Goal: Task Accomplishment & Management: Manage account settings

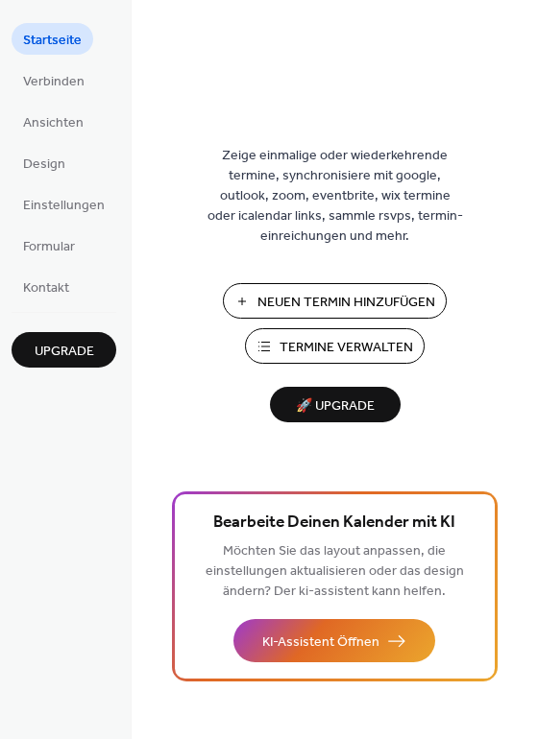
click at [413, 288] on button "Neuen Termin Hinzufügen" at bounding box center [335, 301] width 224 height 36
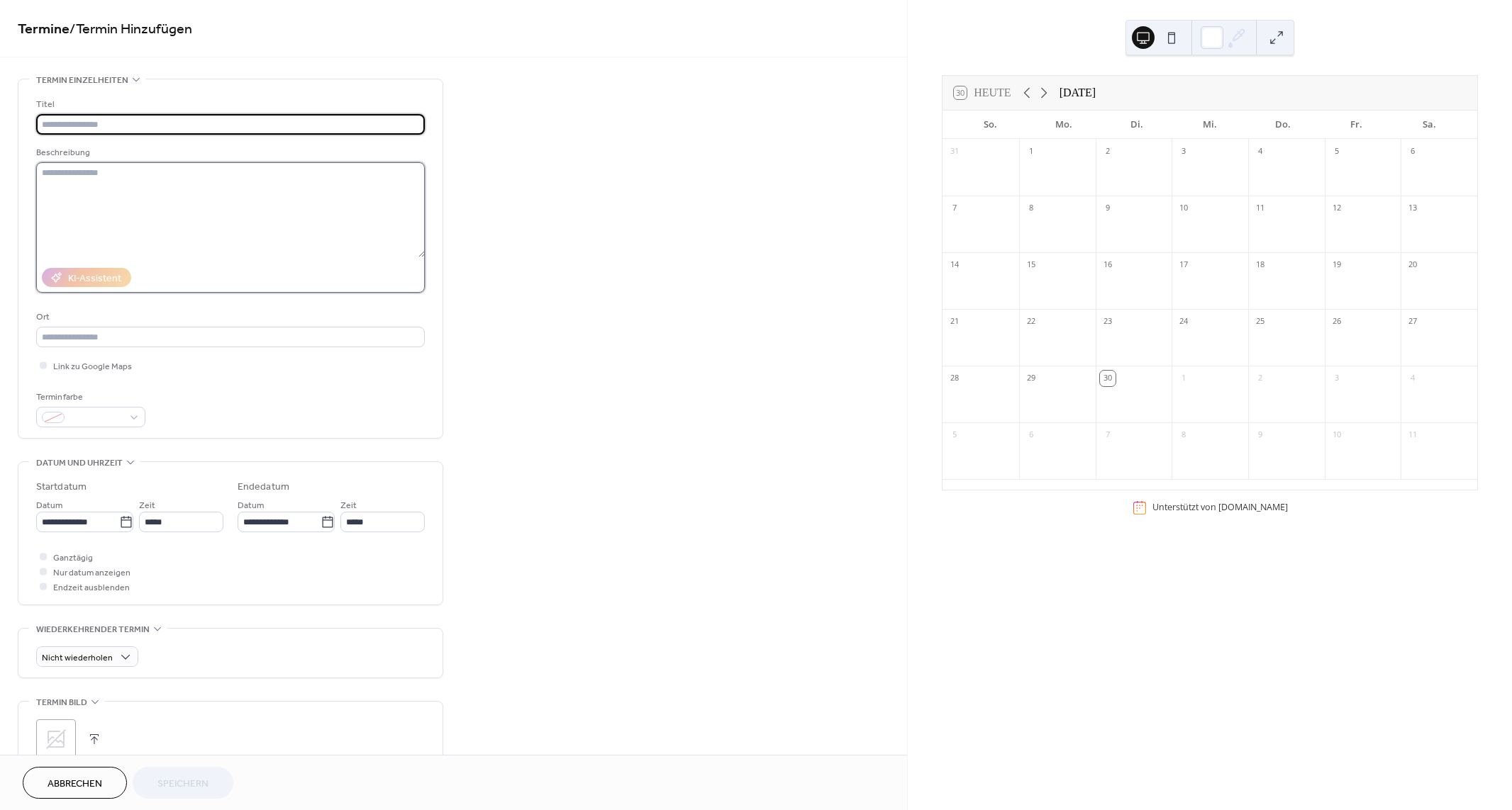
click at [126, 200] on textarea at bounding box center [230, 210] width 389 height 95
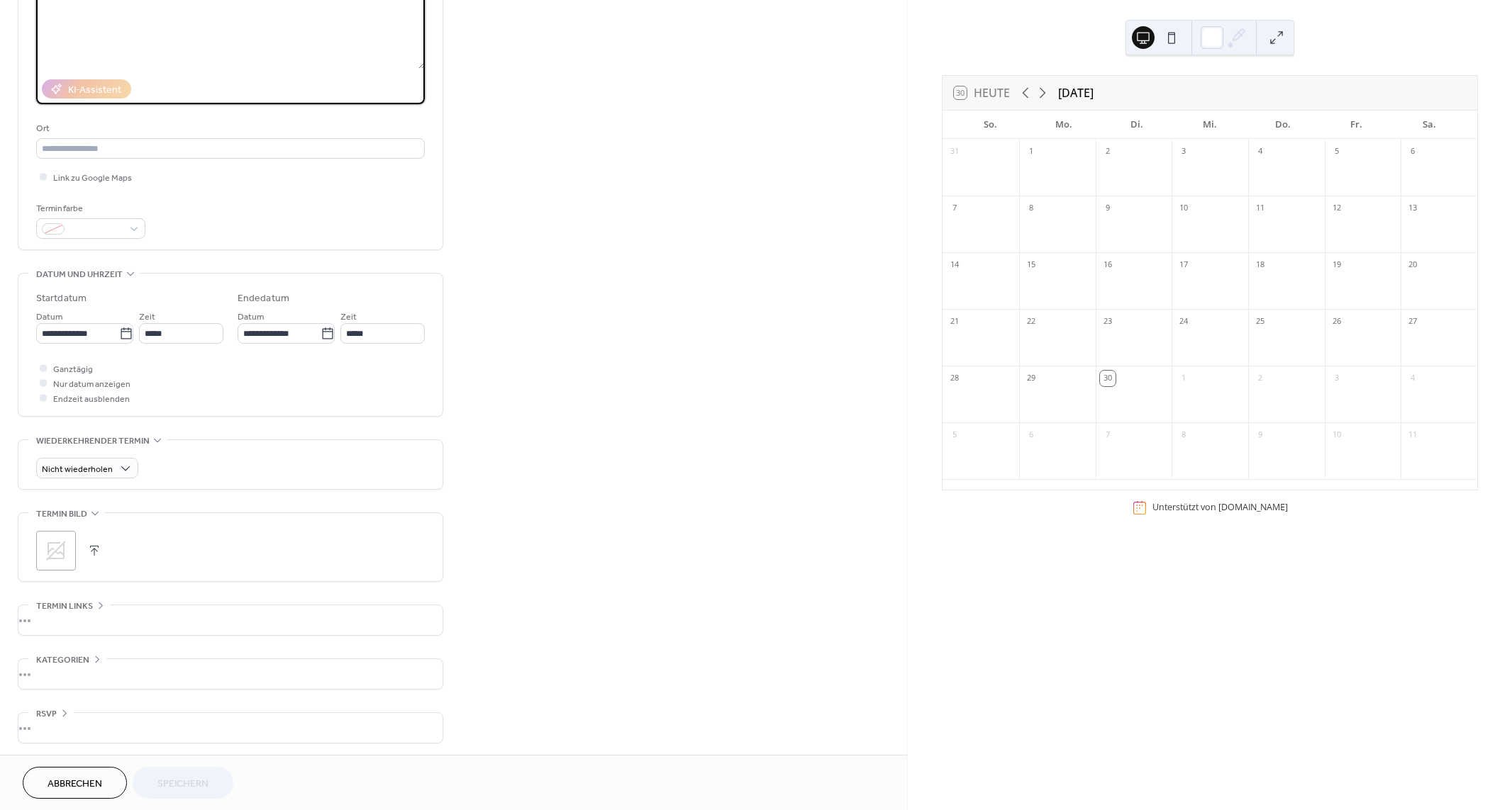
scroll to position [191, 0]
click at [111, 323] on input "**********" at bounding box center [78, 331] width 83 height 21
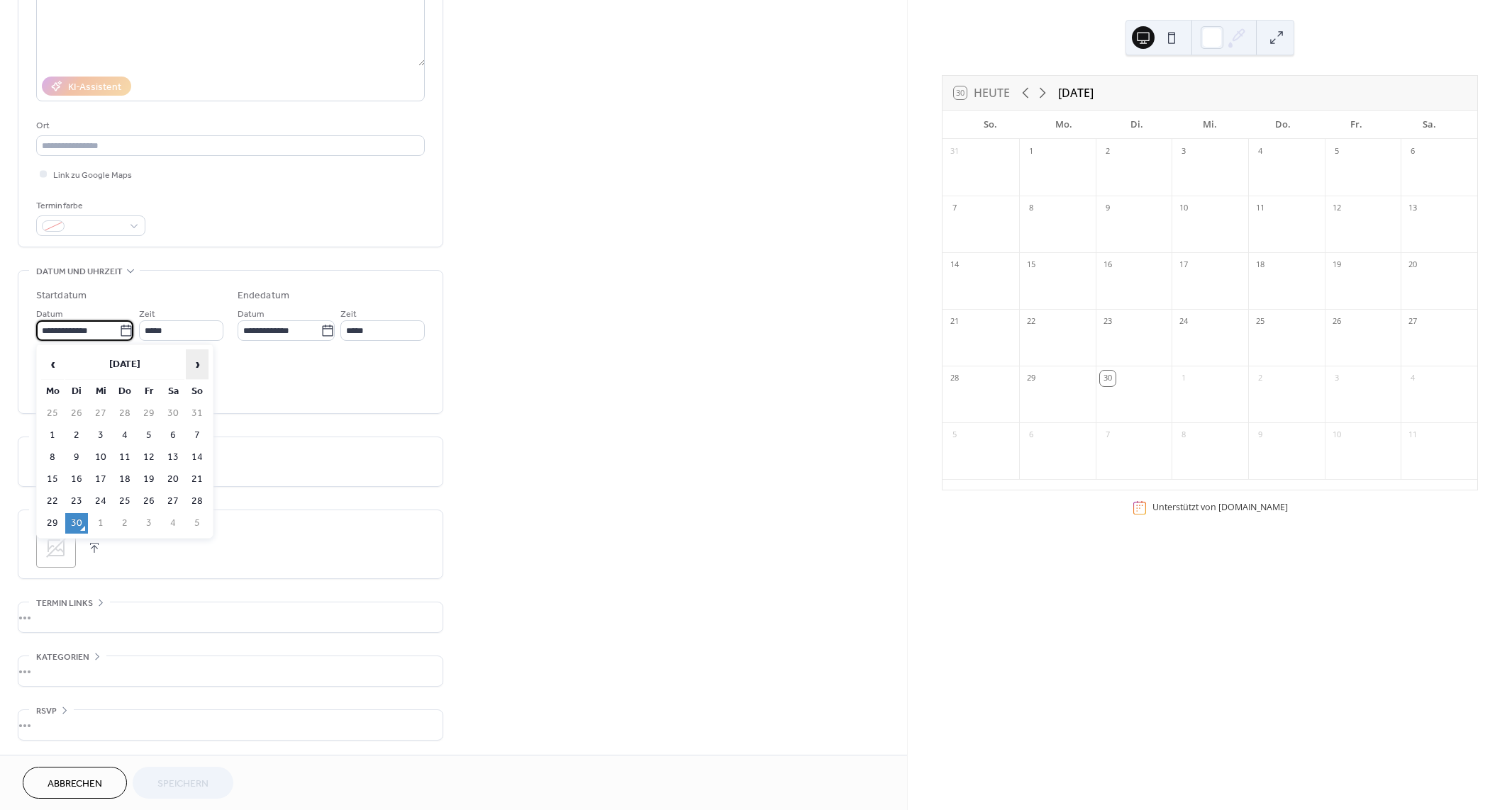
click at [194, 362] on span "›" at bounding box center [197, 364] width 21 height 28
click at [194, 362] on span "›" at bounding box center [197, 364] width 21 height 28
click at [194, 478] on td "23" at bounding box center [197, 480] width 23 height 21
type input "**********"
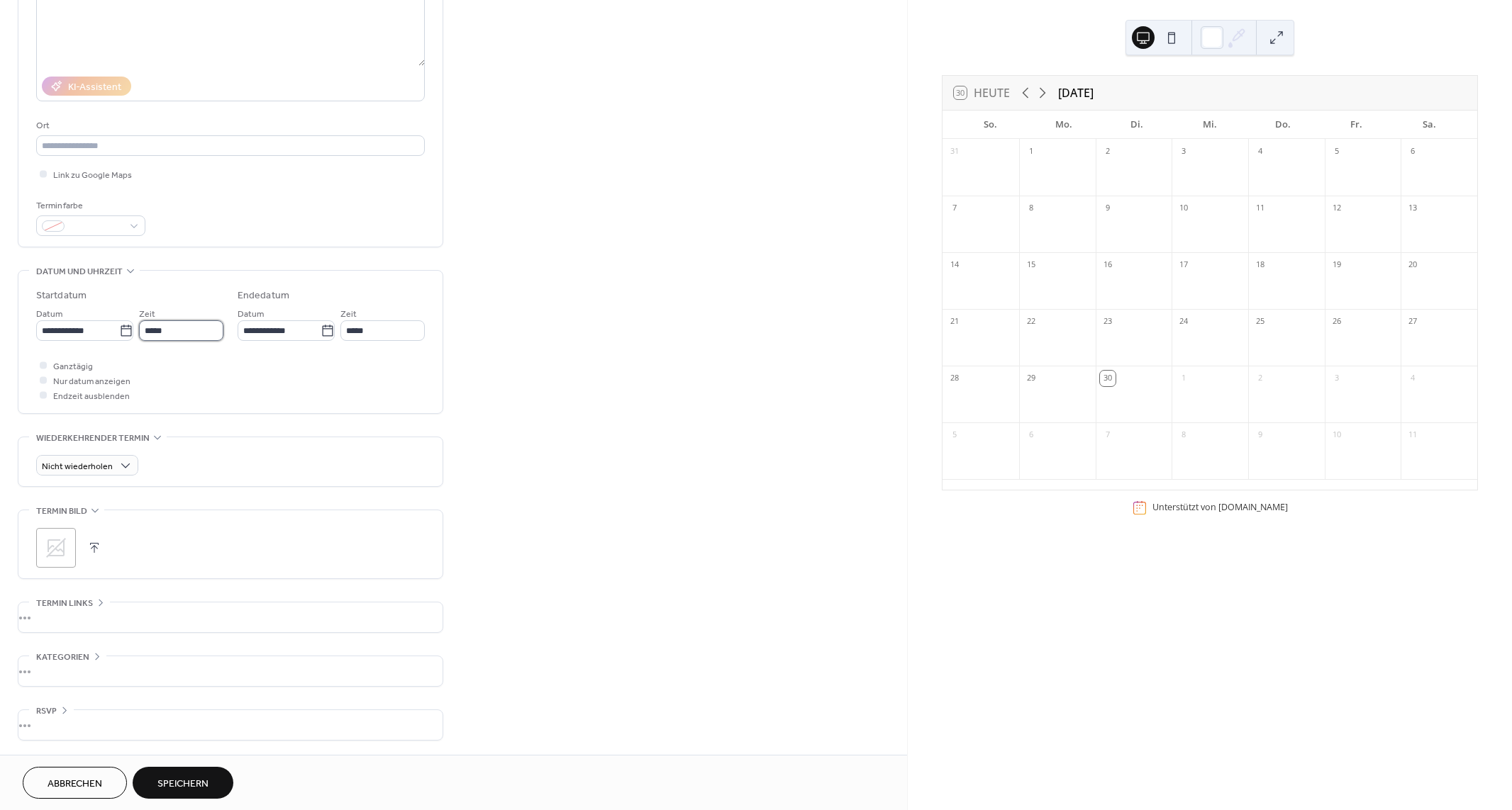
click at [185, 326] on input "*****" at bounding box center [181, 331] width 84 height 21
click at [172, 531] on span "15:00" at bounding box center [164, 532] width 26 height 15
type input "*****"
click at [370, 332] on input "*****" at bounding box center [383, 331] width 84 height 21
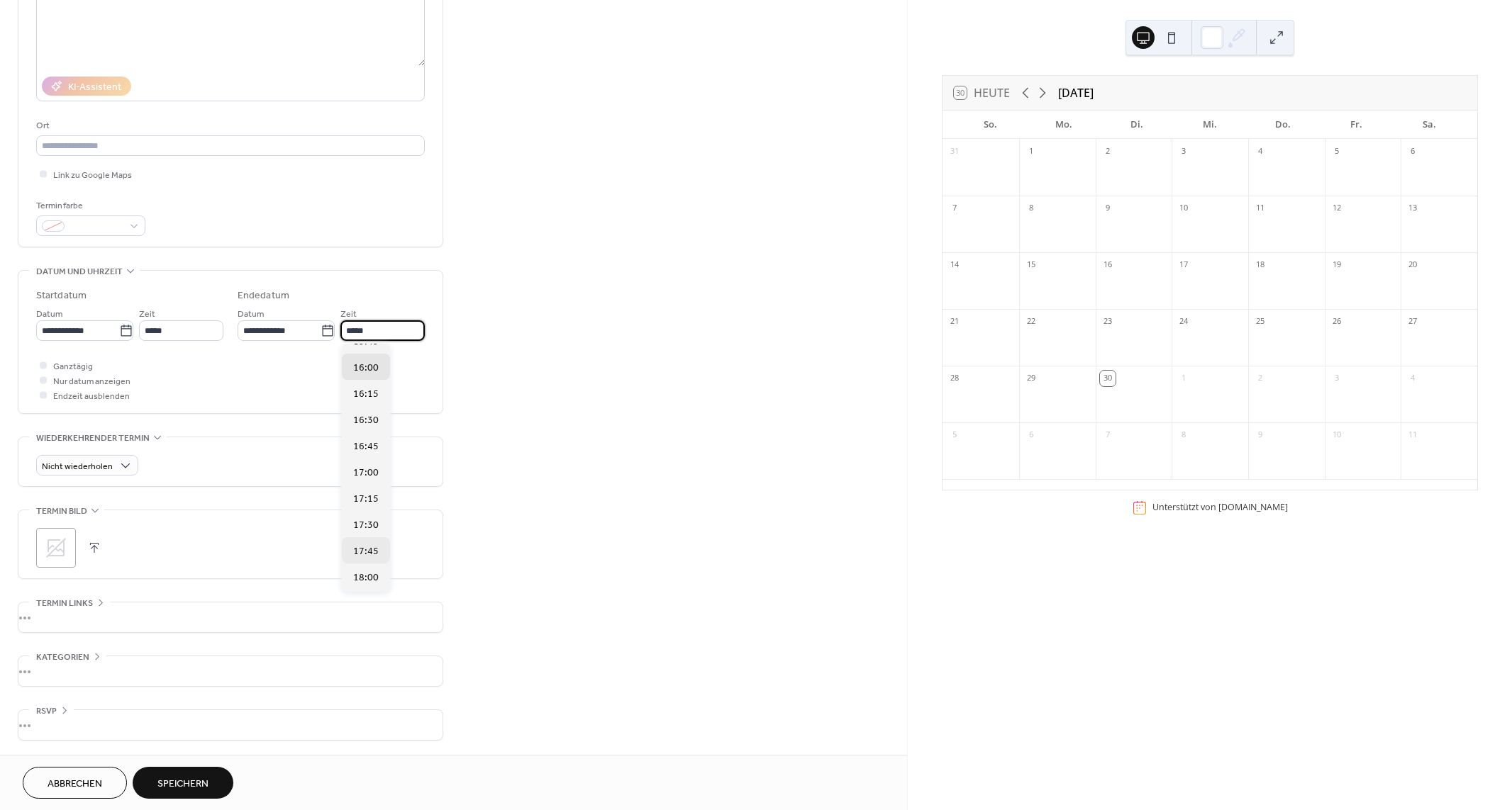
scroll to position [71, 0]
click at [370, 572] on span "18:00" at bounding box center [366, 576] width 26 height 15
type input "*****"
click at [64, 397] on span "Endzeit ausblenden" at bounding box center [92, 397] width 77 height 15
click at [54, 552] on icon at bounding box center [55, 548] width 23 height 23
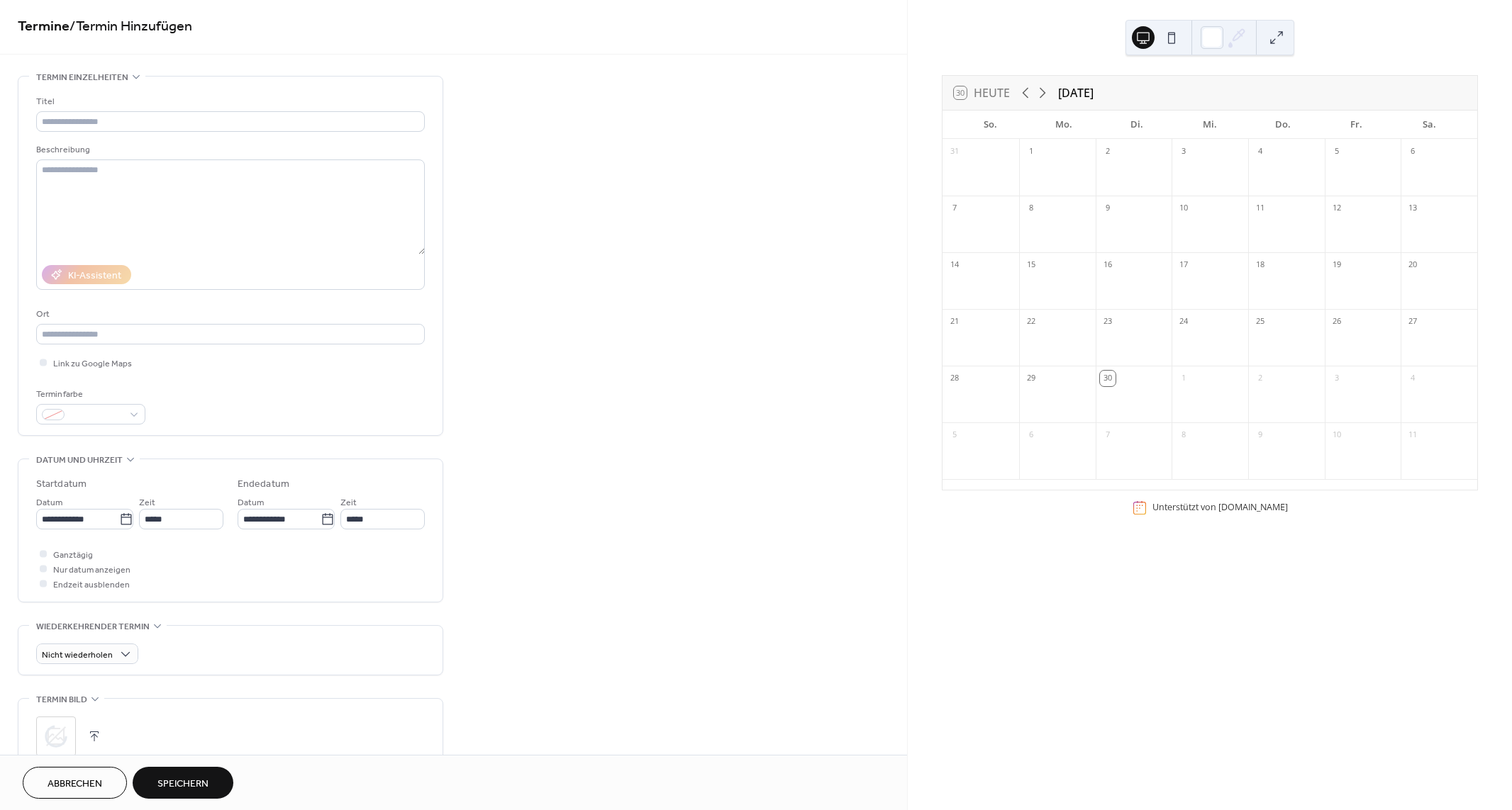
scroll to position [0, 0]
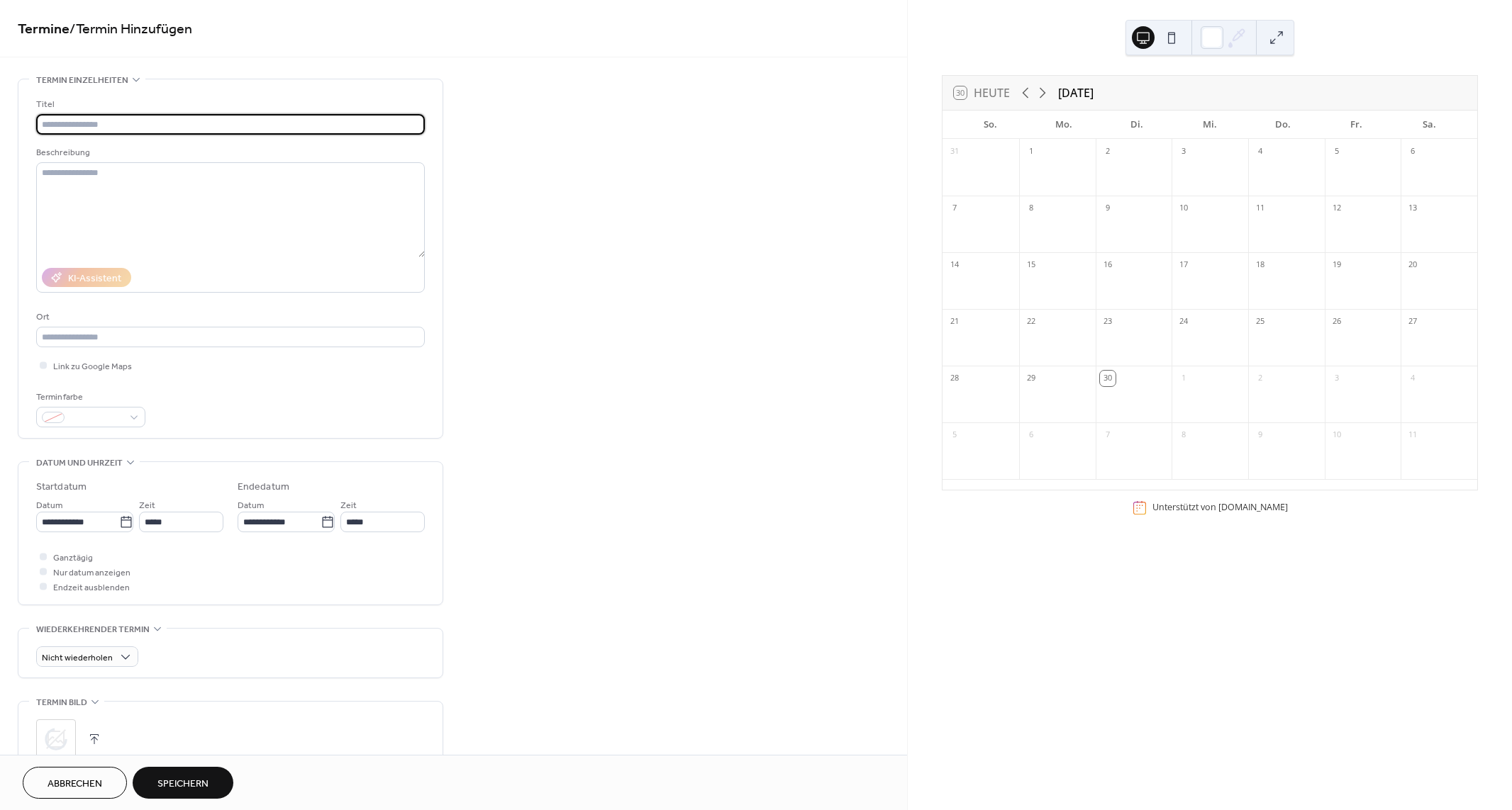
click at [134, 118] on input "text" at bounding box center [230, 125] width 389 height 21
paste input "**********"
type input "**********"
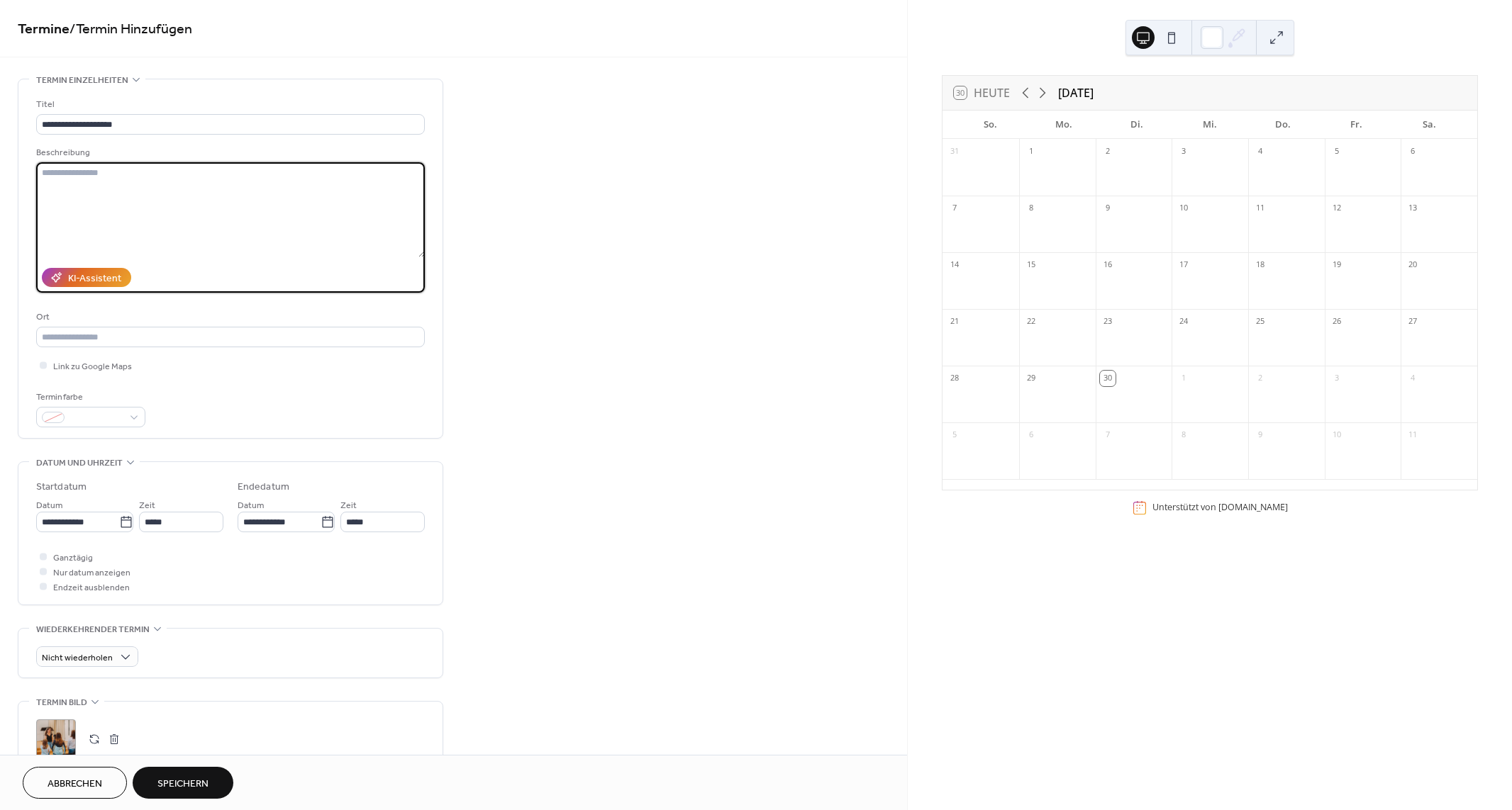
click at [312, 203] on textarea at bounding box center [230, 210] width 389 height 95
paste textarea "**********"
type textarea "**********"
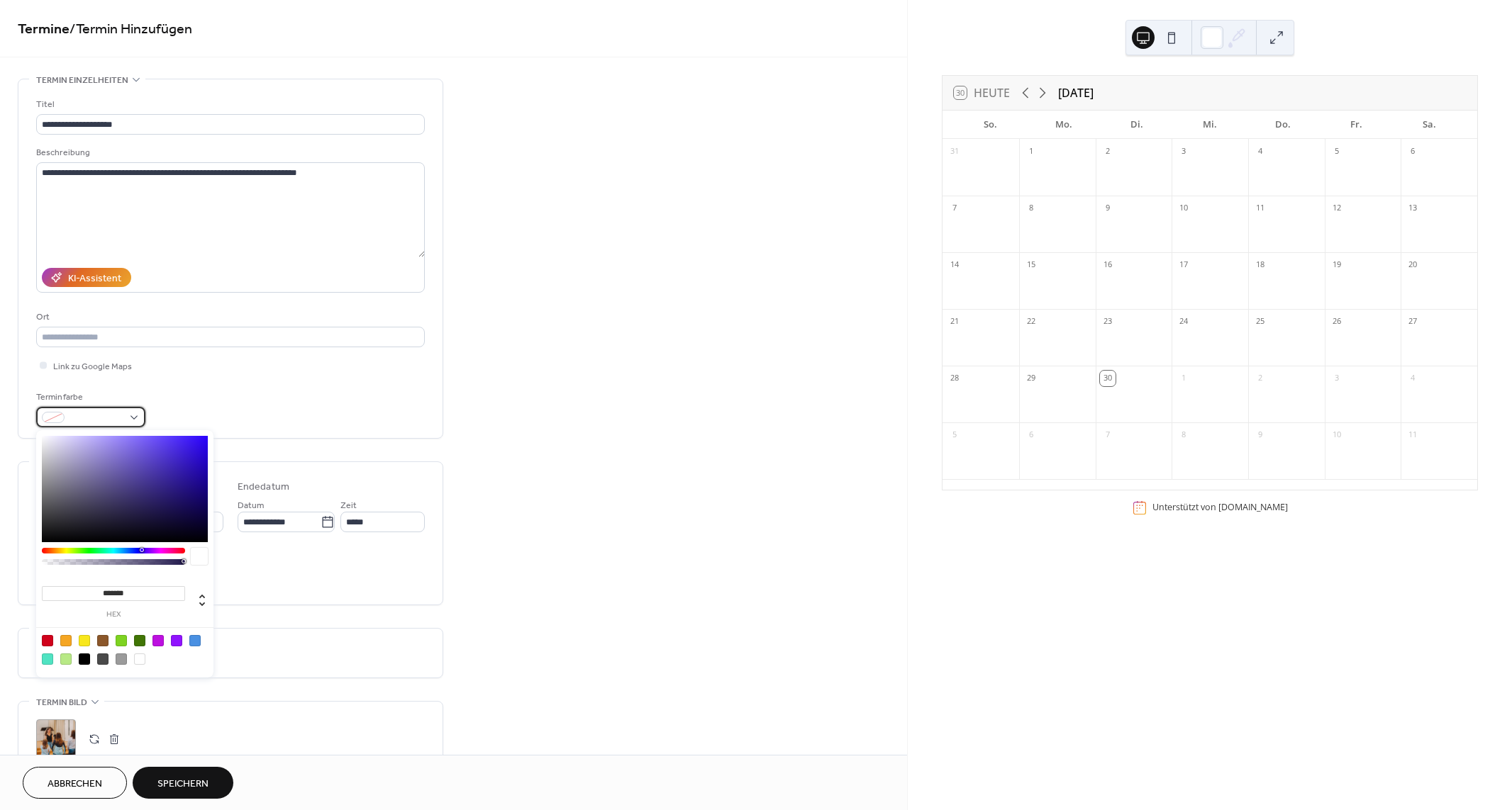
click at [89, 413] on span at bounding box center [96, 419] width 52 height 15
click at [66, 642] on div at bounding box center [66, 640] width 11 height 11
type input "*******"
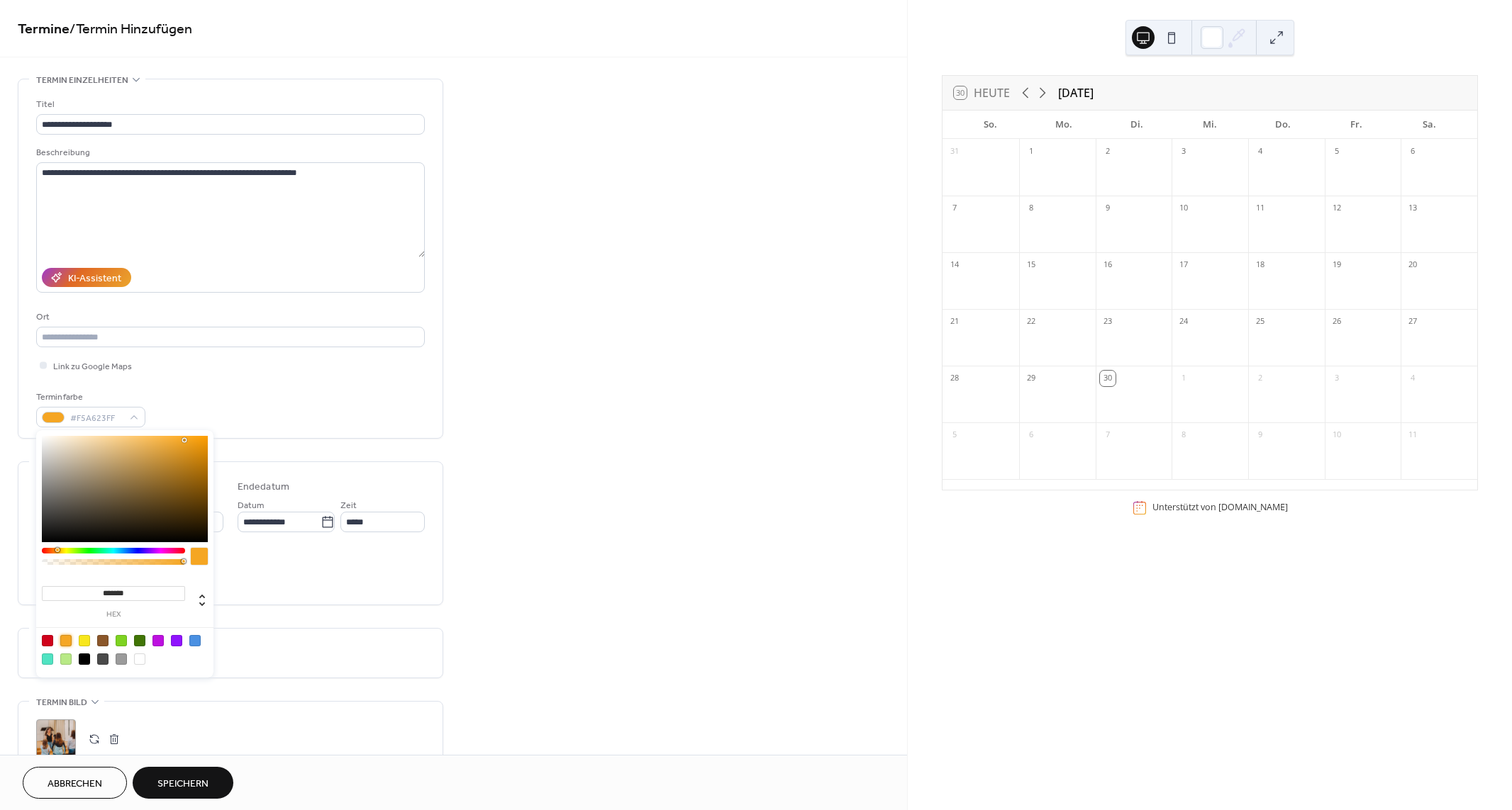
click at [649, 477] on div "**********" at bounding box center [454, 512] width 907 height 868
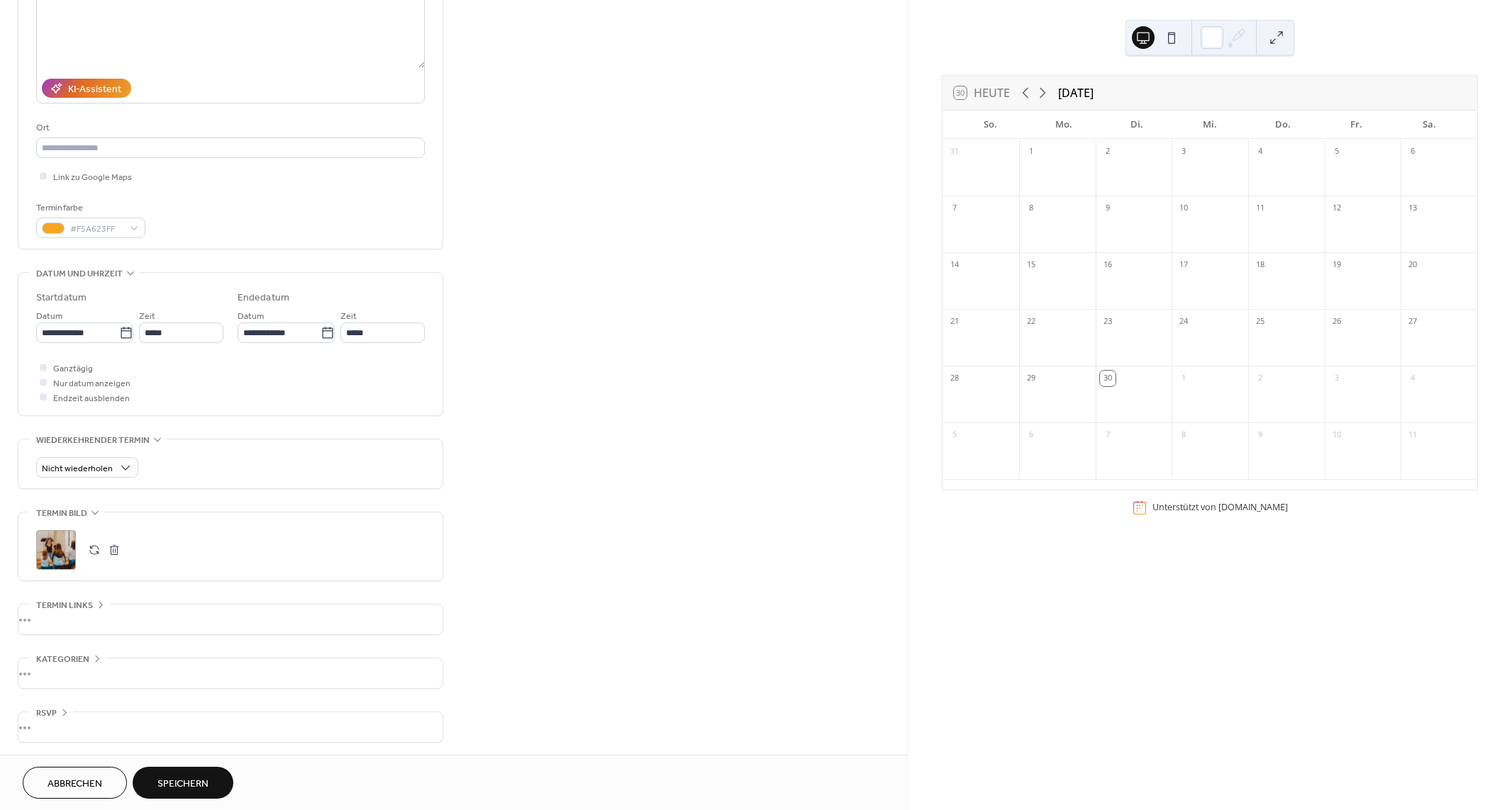
scroll to position [191, 0]
click at [199, 778] on span "Speichern" at bounding box center [182, 784] width 51 height 15
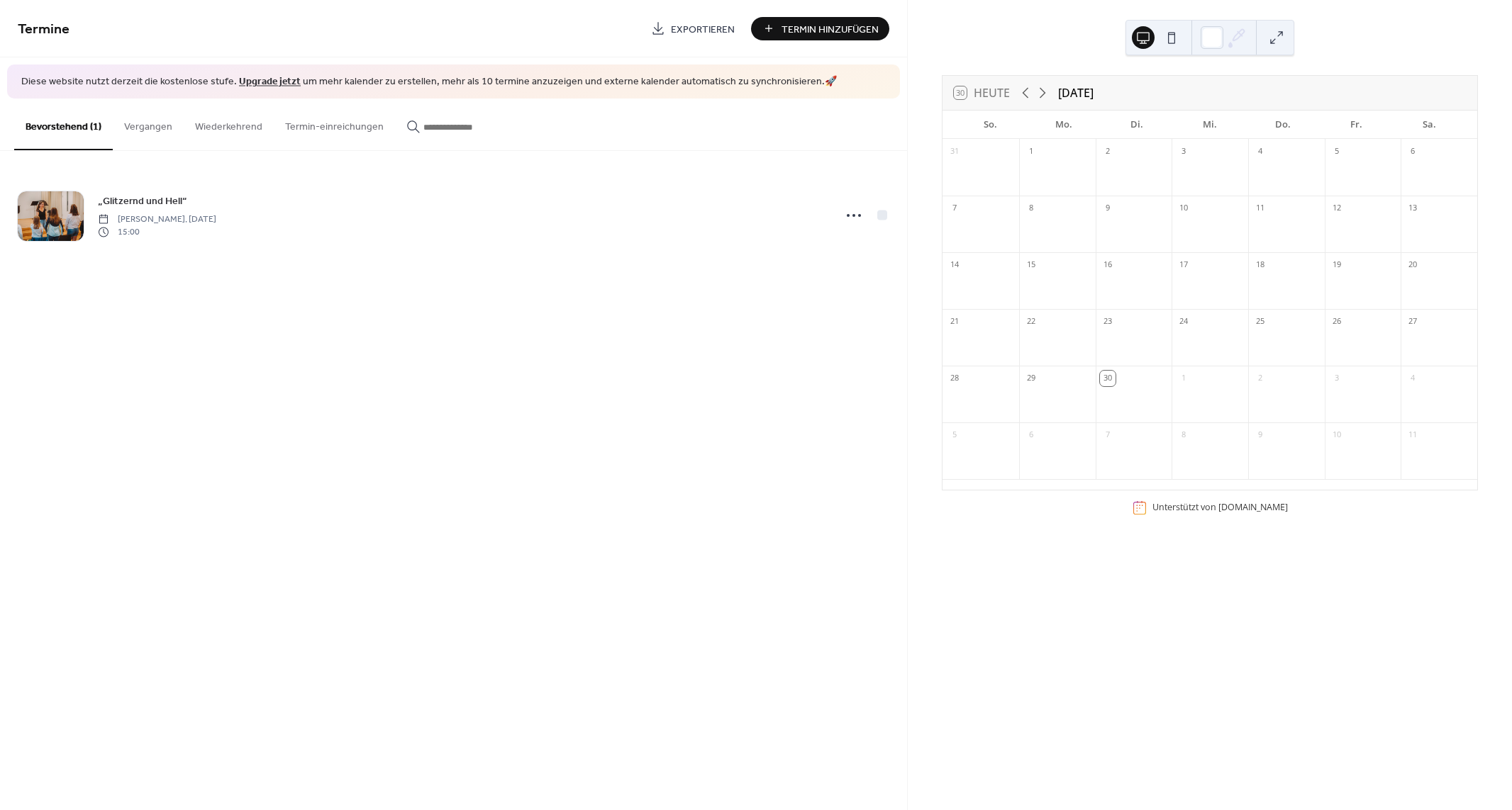
click at [1170, 41] on button at bounding box center [1171, 38] width 23 height 23
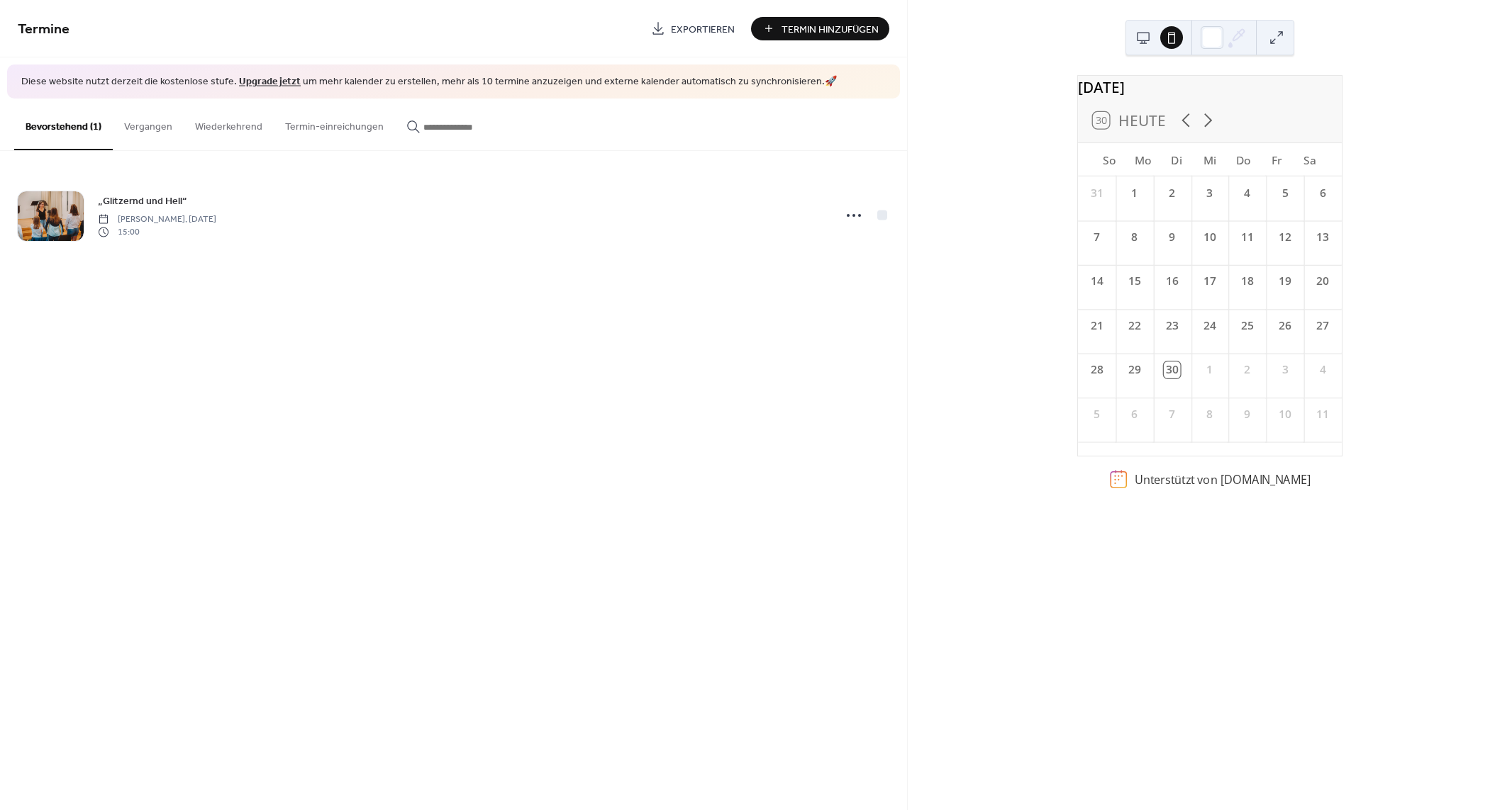
click at [1146, 34] on button at bounding box center [1143, 38] width 23 height 23
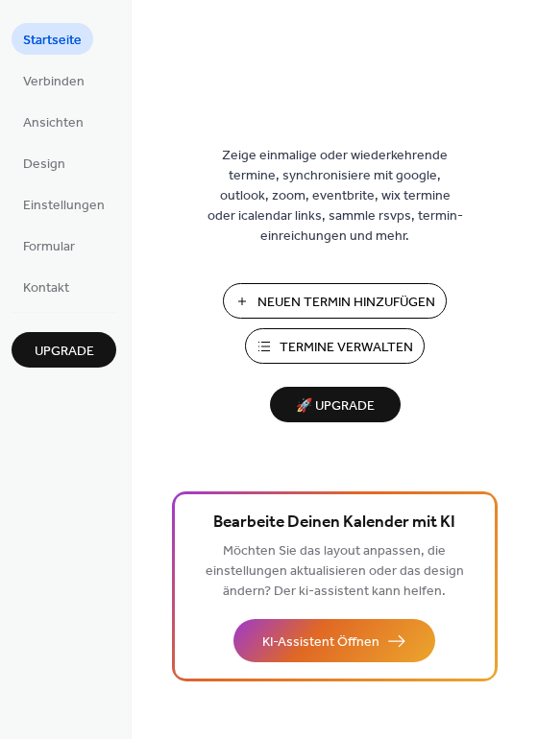
click at [364, 408] on span "🚀 Upgrade" at bounding box center [335, 407] width 108 height 26
click at [50, 295] on span "Kontakt" at bounding box center [46, 288] width 46 height 20
click at [66, 74] on span "Verbinden" at bounding box center [53, 82] width 61 height 20
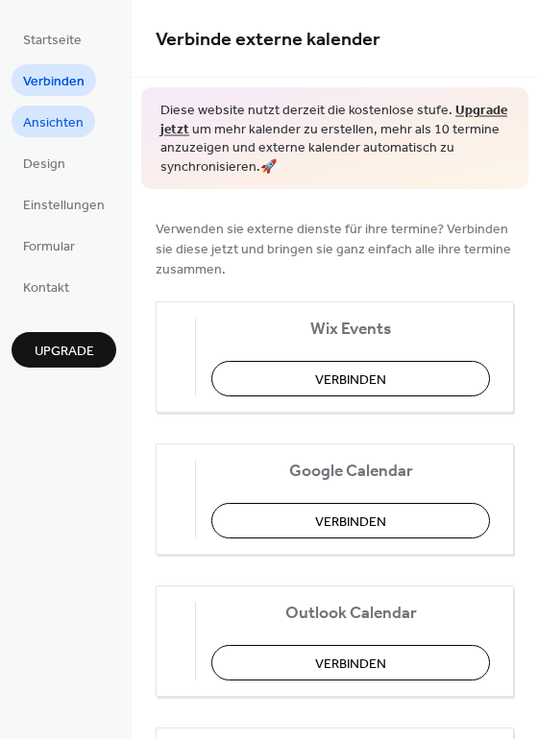
click at [53, 119] on span "Ansichten" at bounding box center [53, 123] width 60 height 20
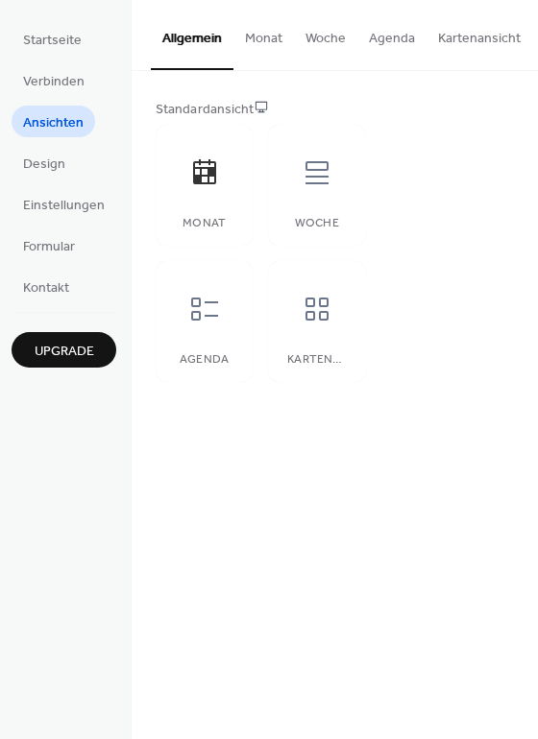
click at [258, 40] on button "Monat" at bounding box center [263, 34] width 60 height 68
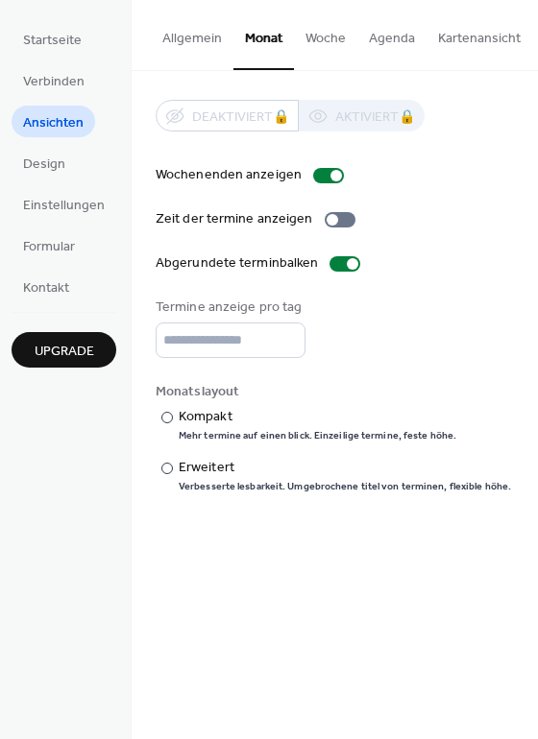
click at [407, 34] on button "Agenda" at bounding box center [391, 34] width 69 height 68
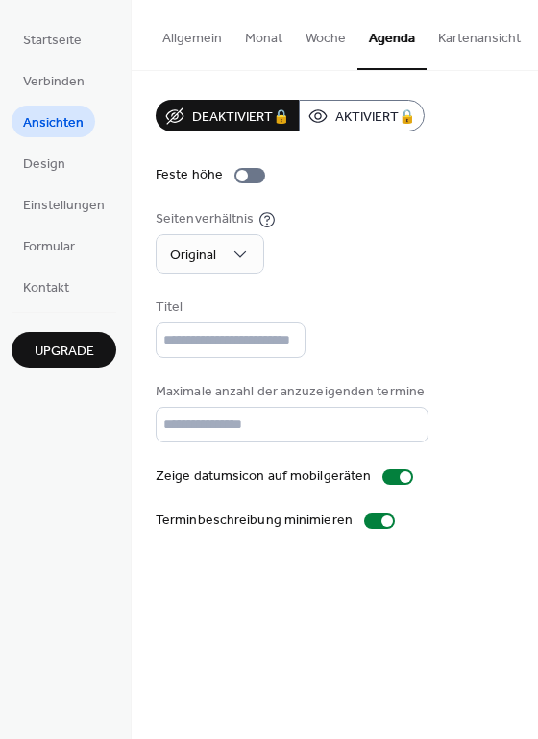
click at [465, 34] on button "Kartenansicht" at bounding box center [479, 34] width 106 height 68
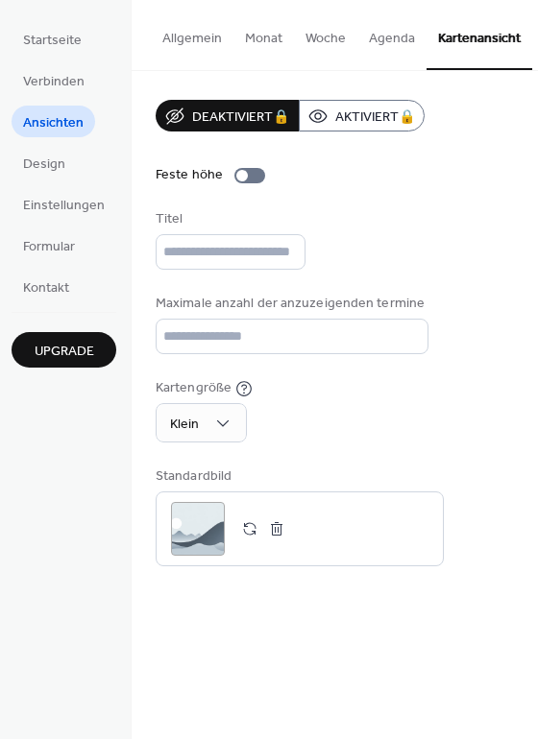
click at [394, 56] on button "Agenda" at bounding box center [391, 34] width 69 height 68
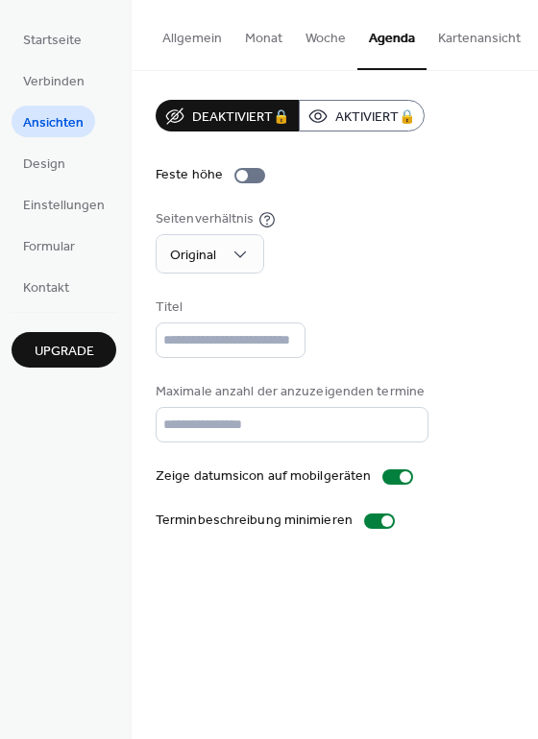
click at [485, 42] on button "Kartenansicht" at bounding box center [479, 34] width 106 height 68
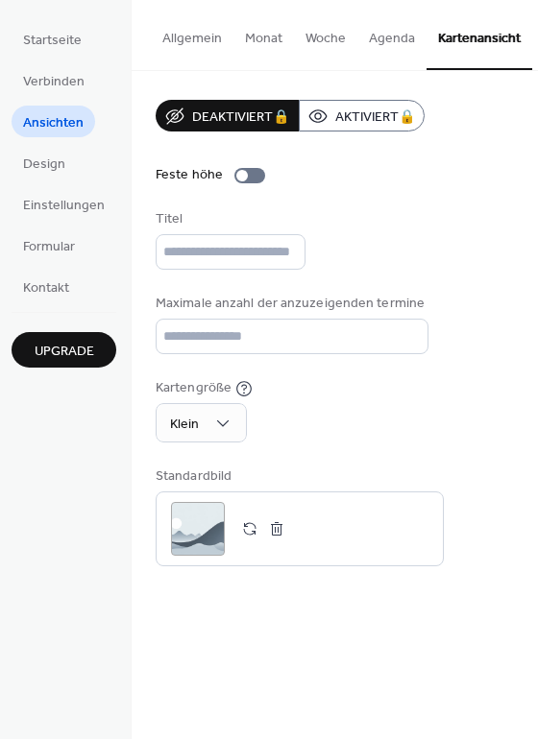
click at [326, 46] on button "Woche" at bounding box center [325, 34] width 63 height 68
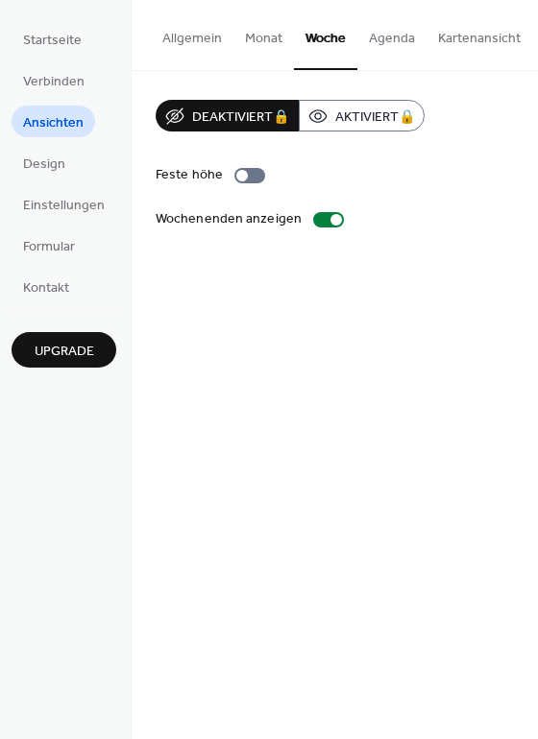
click at [266, 47] on button "Monat" at bounding box center [263, 34] width 60 height 68
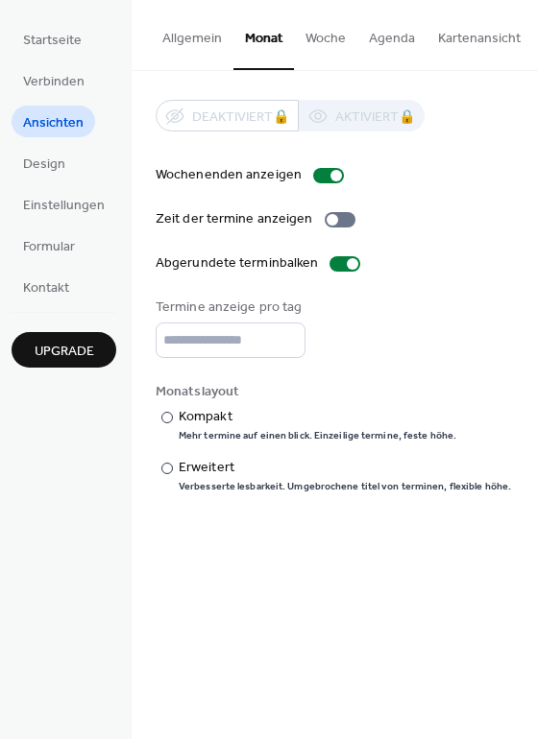
click at [483, 37] on button "Kartenansicht" at bounding box center [479, 34] width 106 height 68
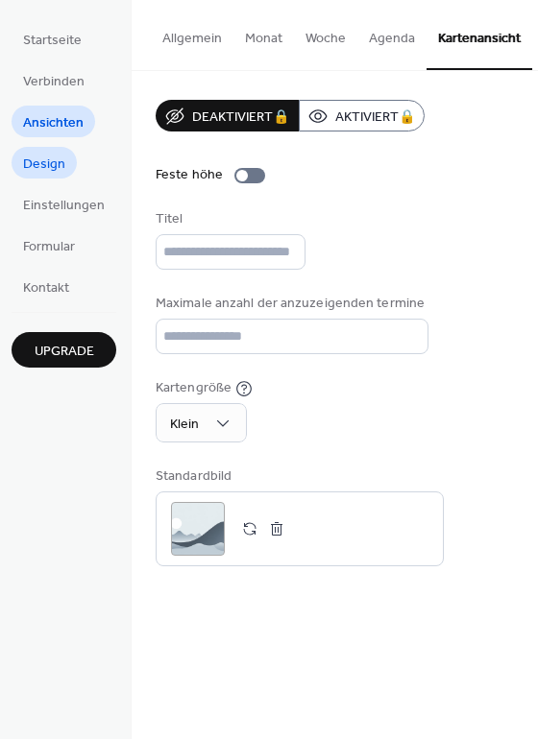
click at [66, 153] on link "Design" at bounding box center [44, 163] width 65 height 32
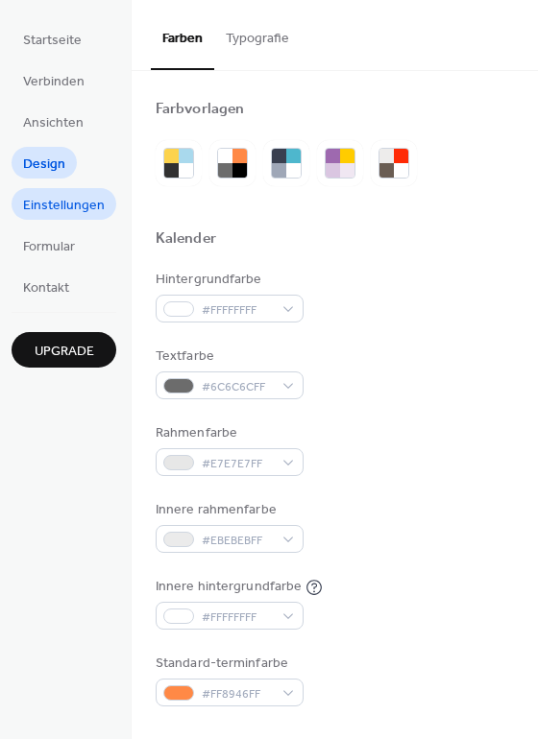
click at [64, 200] on span "Einstellungen" at bounding box center [64, 206] width 82 height 20
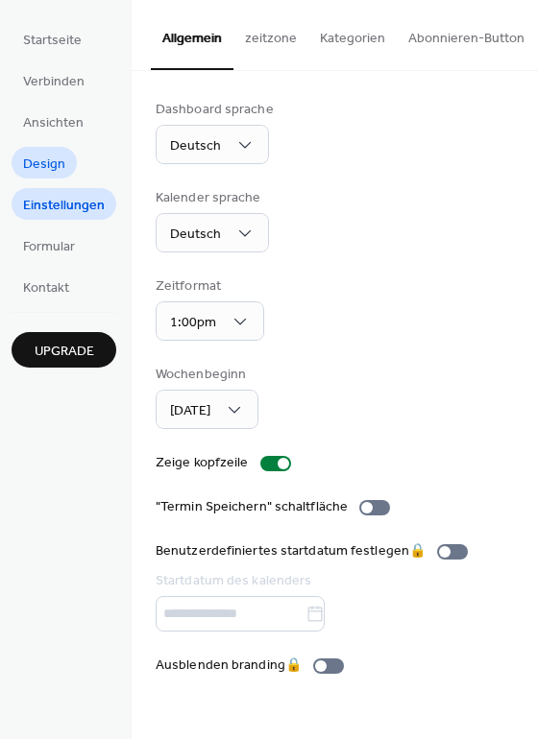
click at [36, 164] on span "Design" at bounding box center [44, 165] width 42 height 20
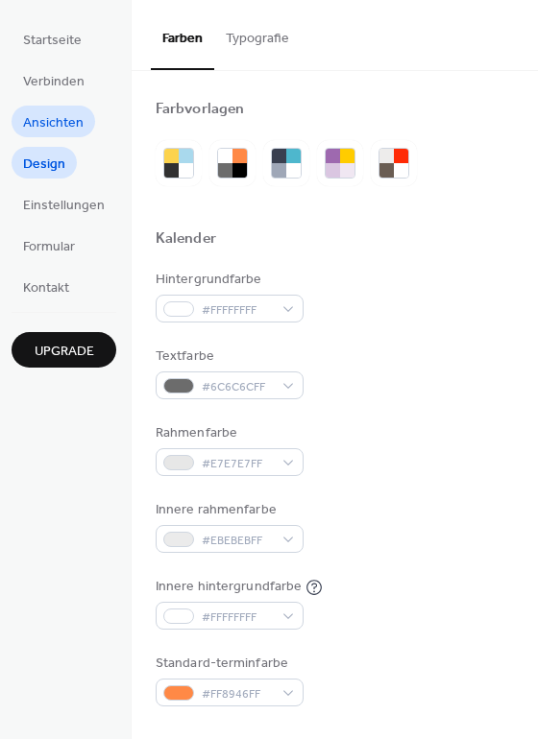
click at [37, 116] on span "Ansichten" at bounding box center [53, 123] width 60 height 20
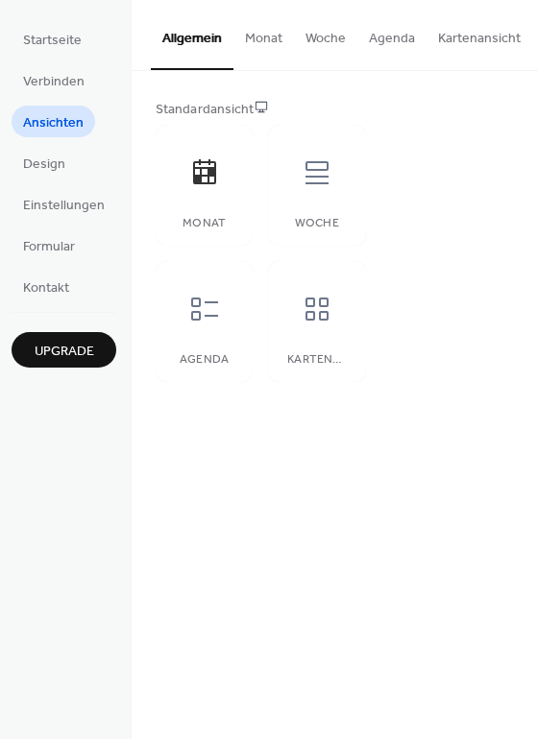
click at [466, 57] on button "Kartenansicht" at bounding box center [479, 34] width 106 height 68
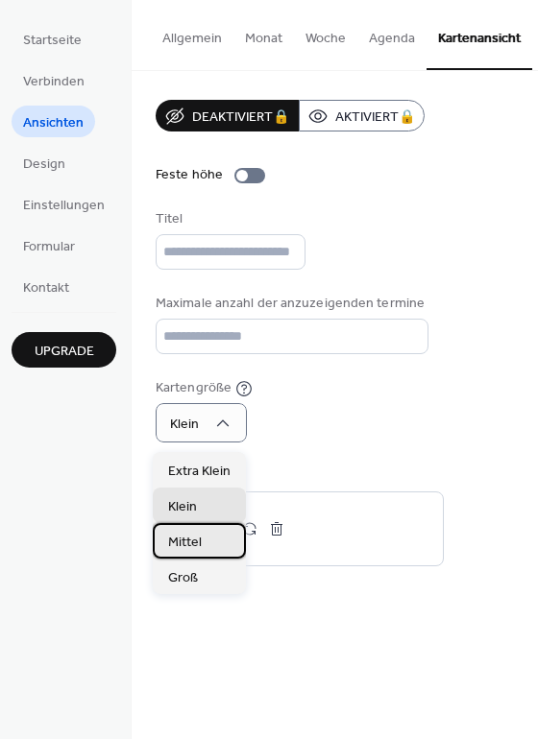
drag, startPoint x: 196, startPoint y: 535, endPoint x: 204, endPoint y: 503, distance: 32.6
click at [196, 533] on span "Mittel" at bounding box center [185, 543] width 34 height 20
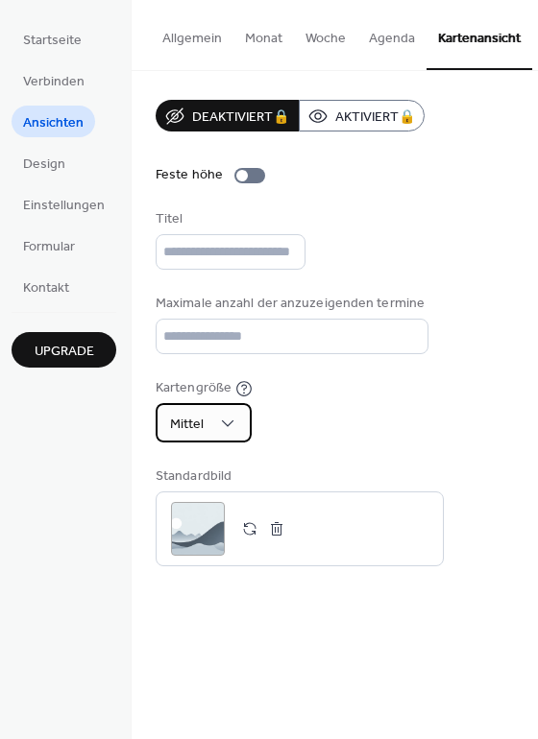
click at [198, 429] on span "Mittel" at bounding box center [187, 425] width 34 height 26
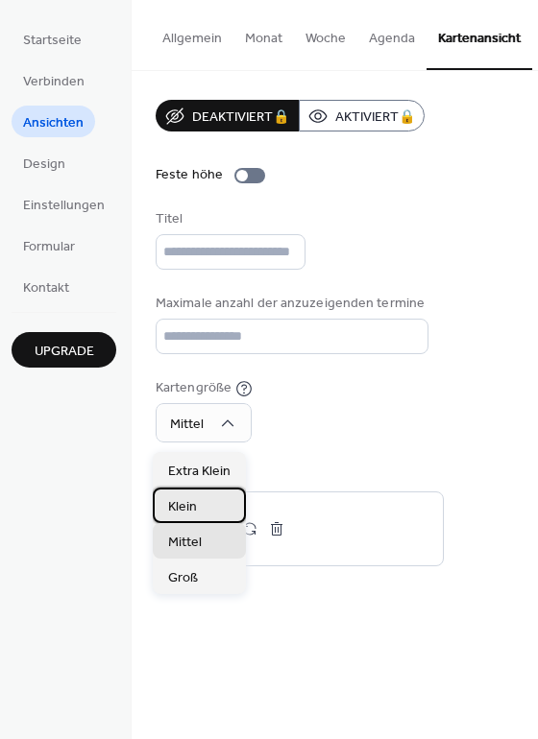
click at [198, 506] on div "Klein" at bounding box center [199, 506] width 93 height 36
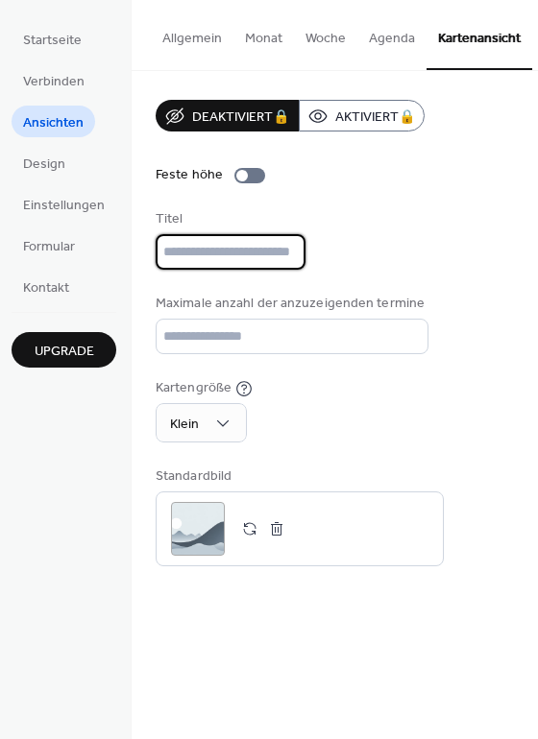
click at [186, 263] on input "text" at bounding box center [231, 252] width 150 height 36
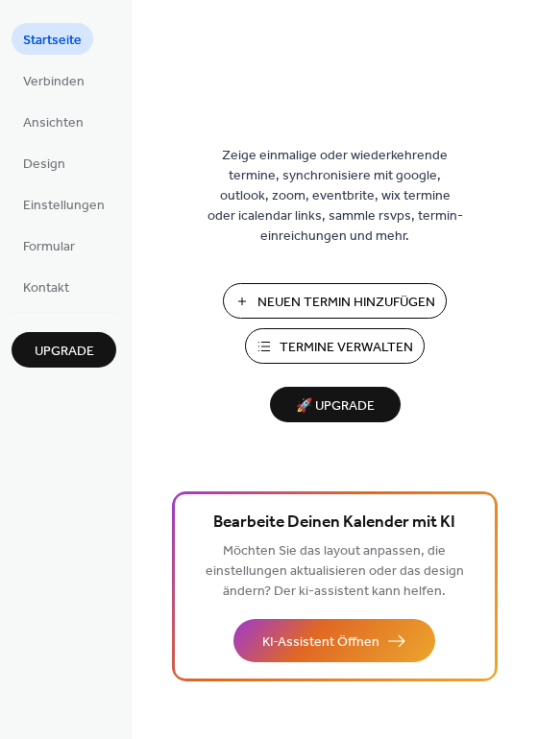
click at [69, 62] on ul "Startseite Verbinden Ansichten Design Einstellungen Formular Kontakt" at bounding box center [64, 162] width 105 height 279
click at [67, 73] on span "Verbinden" at bounding box center [53, 82] width 61 height 20
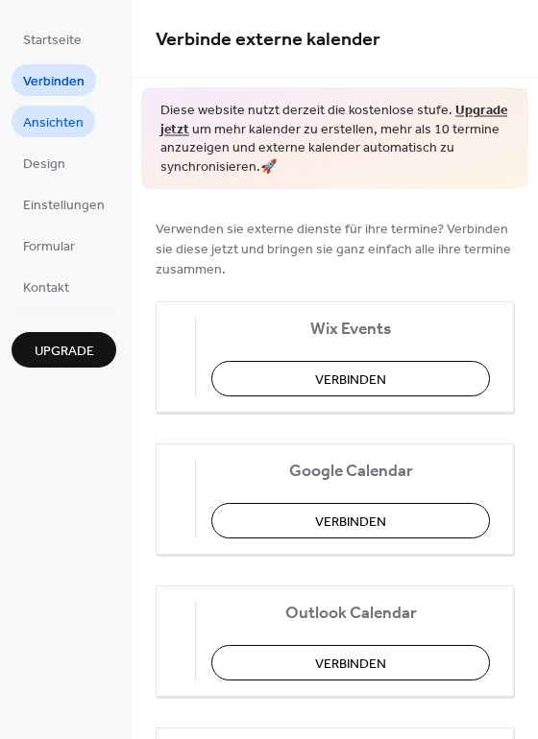
click at [60, 123] on span "Ansichten" at bounding box center [53, 123] width 60 height 20
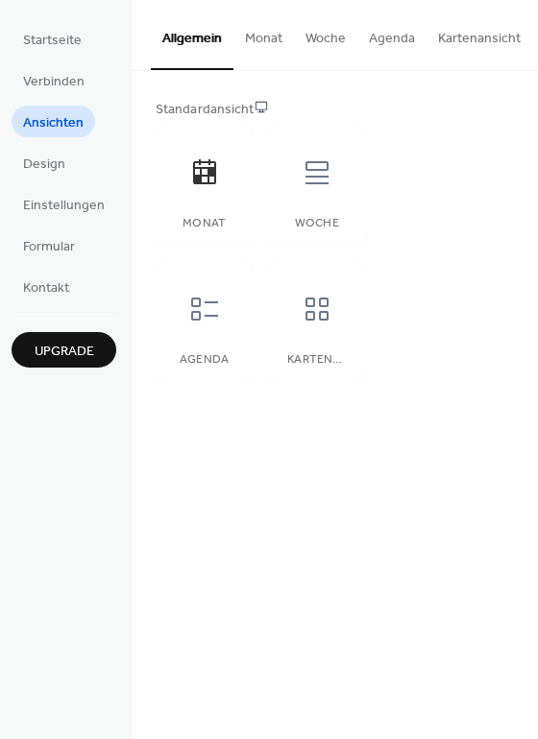
click at [459, 31] on button "Kartenansicht" at bounding box center [479, 34] width 106 height 68
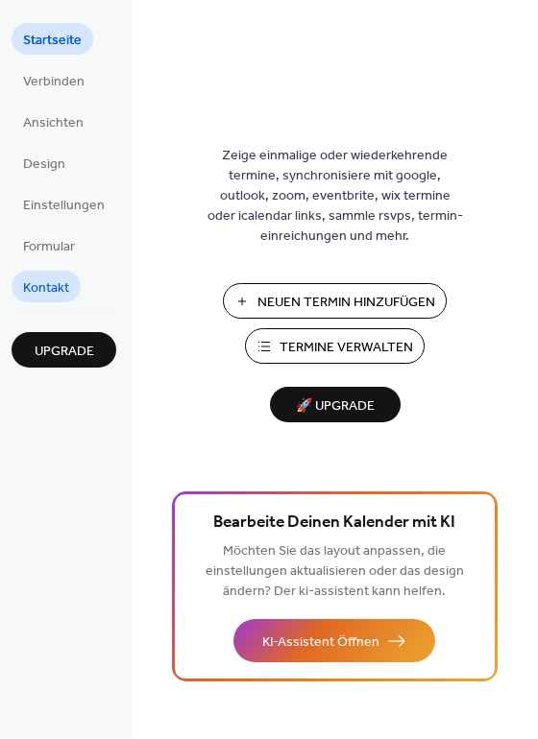
click at [57, 295] on span "Kontakt" at bounding box center [46, 288] width 46 height 20
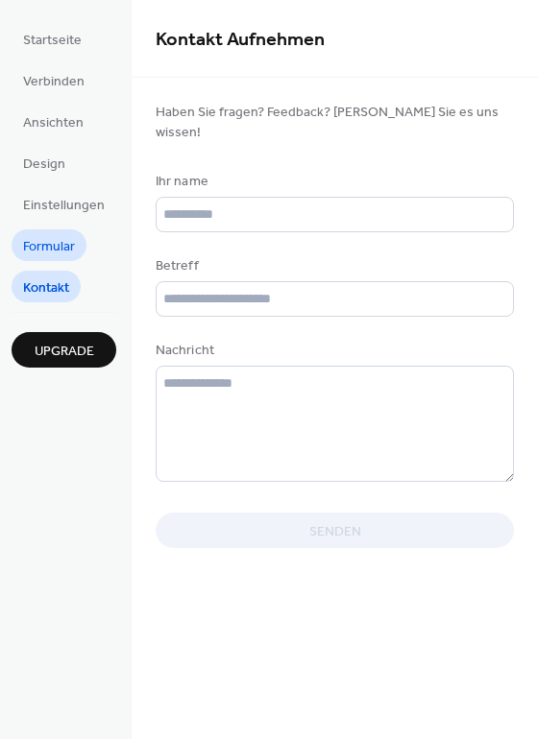
click at [53, 242] on span "Formular" at bounding box center [49, 247] width 52 height 20
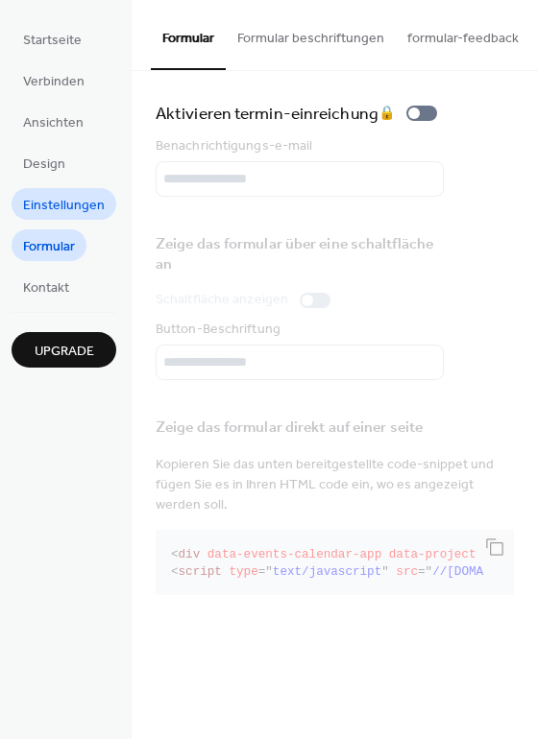
click at [60, 202] on span "Einstellungen" at bounding box center [64, 206] width 82 height 20
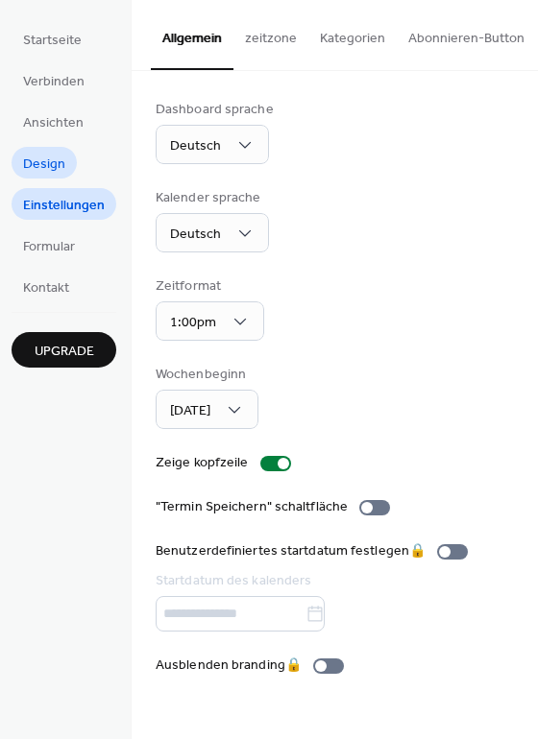
click at [58, 171] on span "Design" at bounding box center [44, 165] width 42 height 20
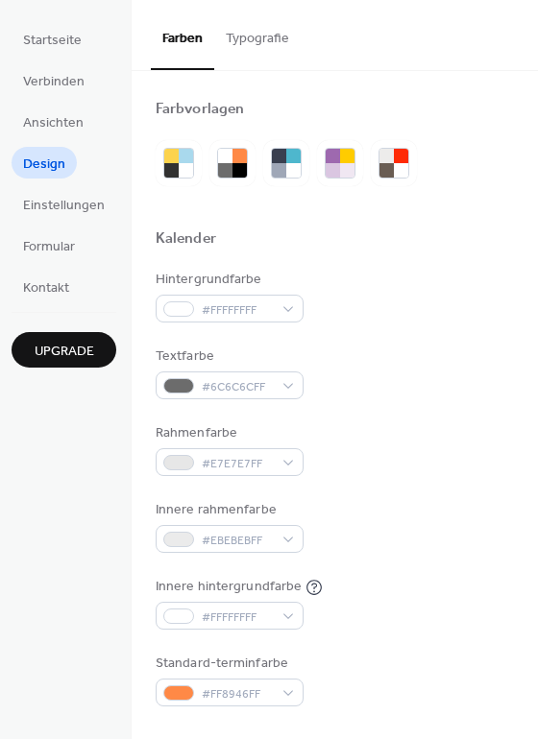
click at [245, 47] on button "Typografie" at bounding box center [257, 34] width 86 height 68
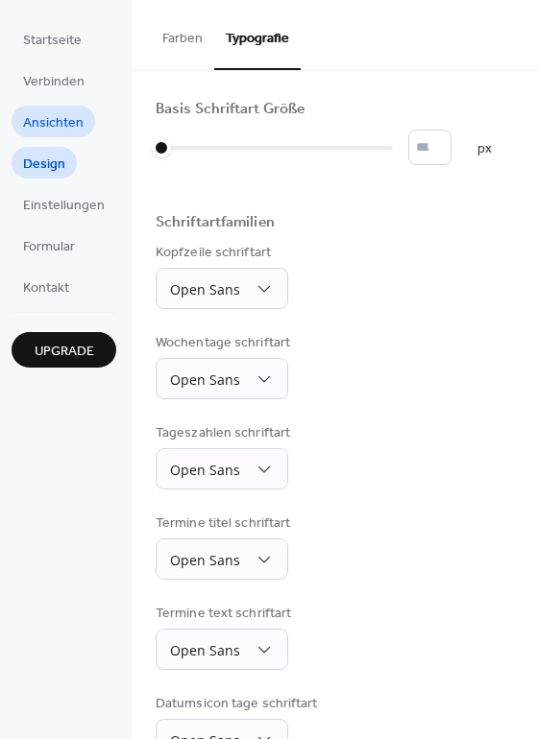
click at [51, 106] on link "Ansichten" at bounding box center [54, 122] width 84 height 32
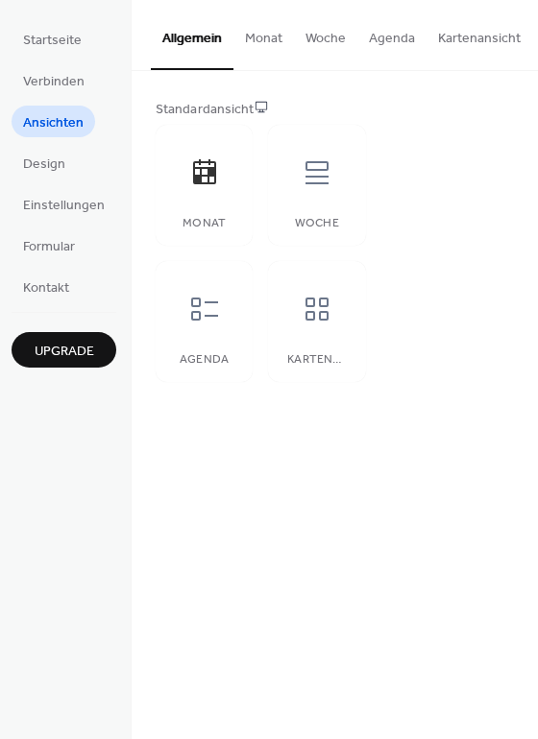
click at [449, 56] on button "Kartenansicht" at bounding box center [479, 34] width 106 height 68
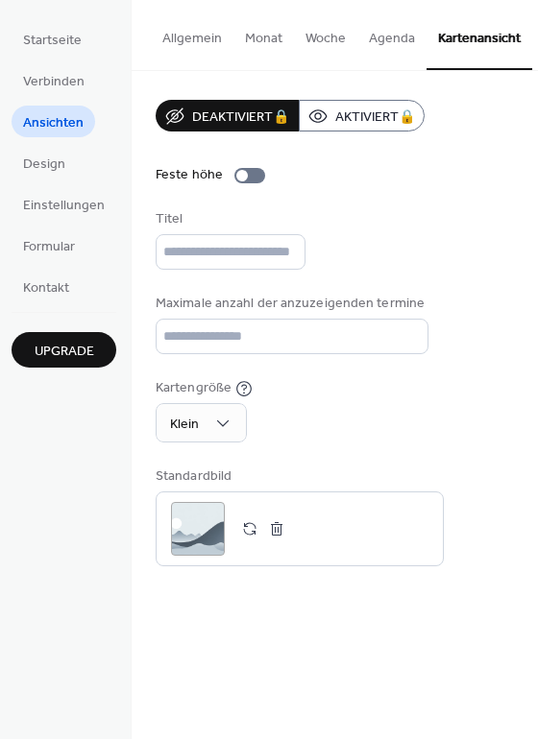
click at [377, 98] on div "Deaktiviert 🔒 Aktiviert 🔒 Feste höhe Titel Maximale anzahl der anzuzeigenden te…" at bounding box center [335, 333] width 406 height 524
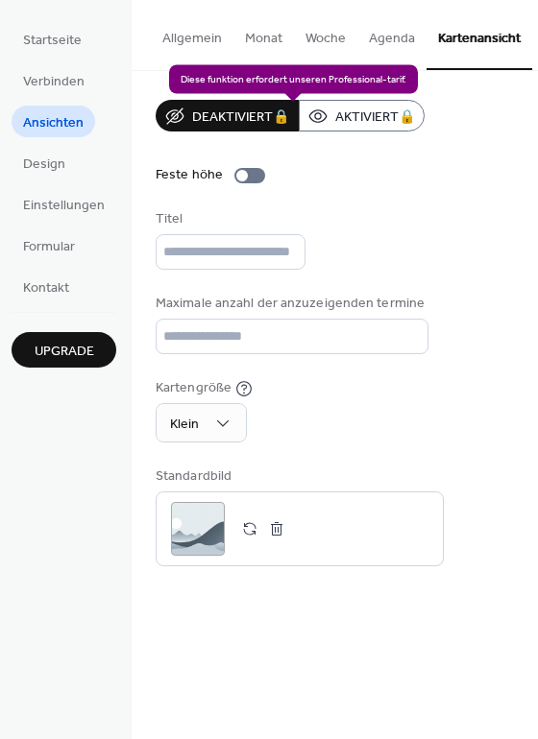
click at [385, 118] on div "Deaktiviert 🔒 Aktiviert 🔒" at bounding box center [290, 116] width 269 height 32
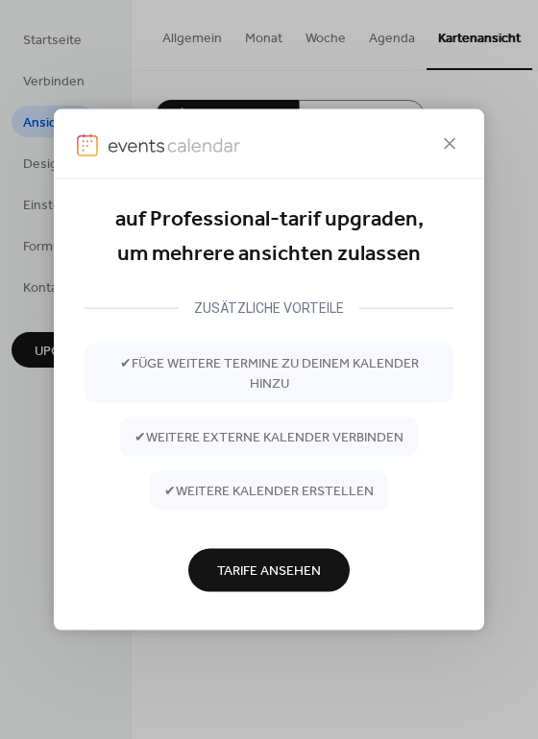
click at [452, 133] on icon at bounding box center [449, 144] width 23 height 23
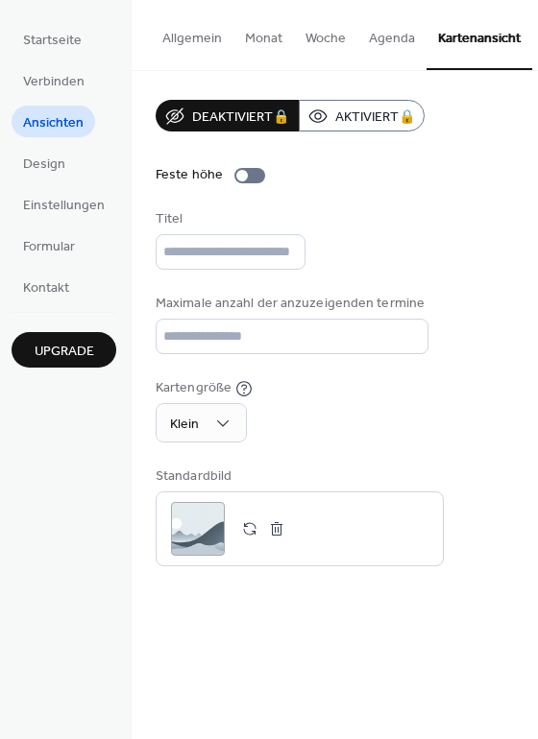
click at [370, 26] on button "Agenda" at bounding box center [391, 34] width 69 height 68
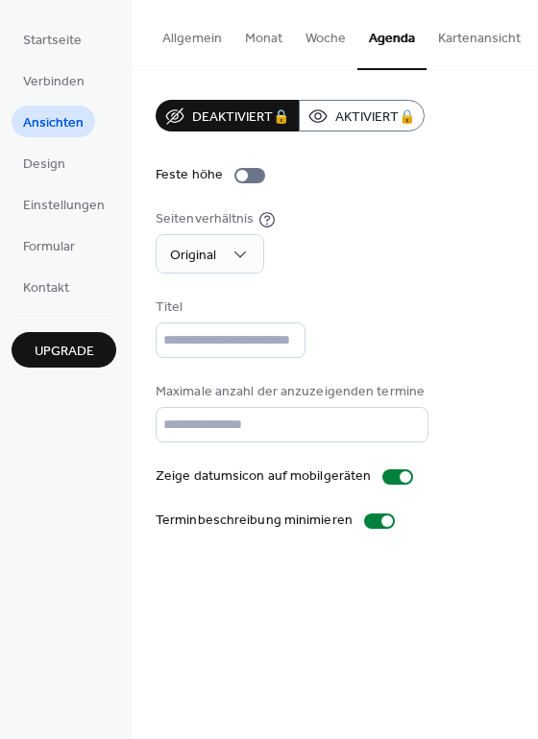
click at [318, 30] on button "Woche" at bounding box center [325, 34] width 63 height 68
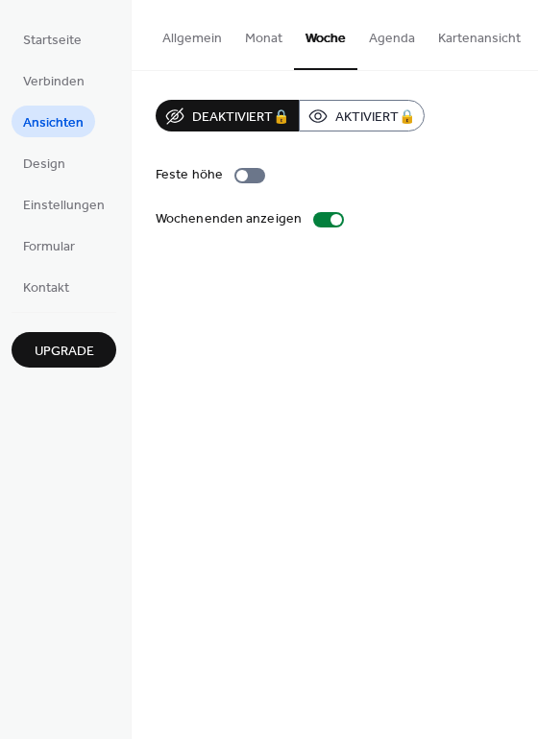
click at [279, 41] on button "Monat" at bounding box center [263, 34] width 60 height 68
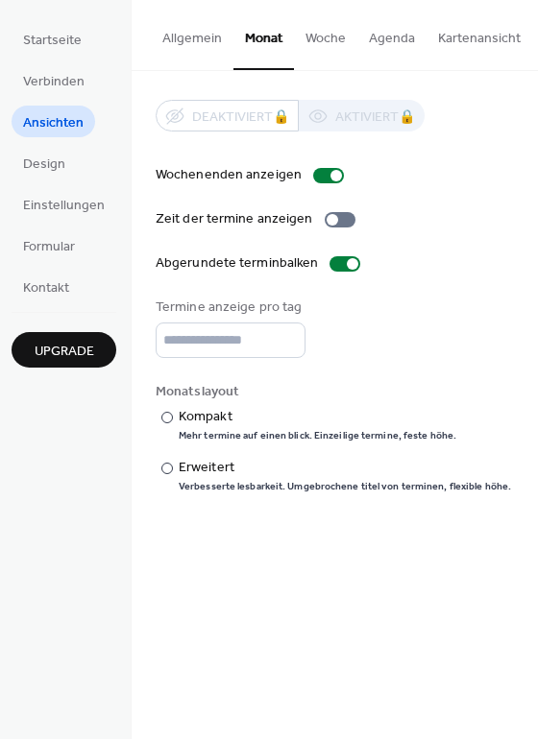
click at [203, 46] on button "Allgemein" at bounding box center [192, 34] width 83 height 68
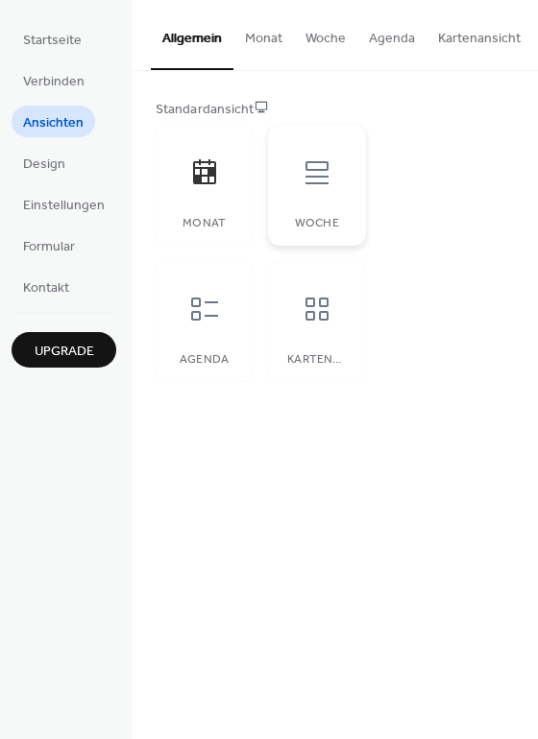
click at [309, 218] on div "Woche" at bounding box center [316, 185] width 97 height 121
click at [204, 346] on div "Agenda" at bounding box center [204, 321] width 97 height 121
click at [300, 347] on div "Kartenansicht" at bounding box center [316, 321] width 97 height 121
